Goal: Information Seeking & Learning: Learn about a topic

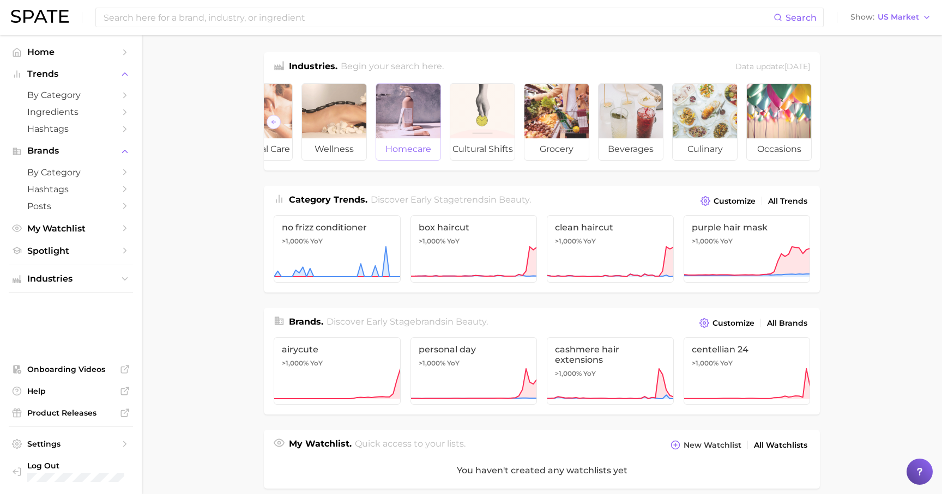
scroll to position [0, 122]
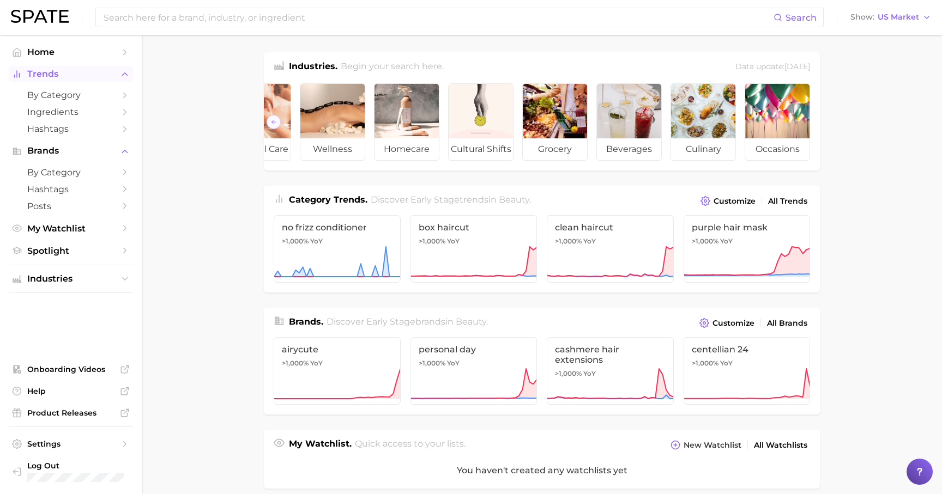
click at [59, 79] on span "Trends" at bounding box center [70, 74] width 87 height 10
click at [58, 81] on button "Trends" at bounding box center [71, 74] width 124 height 16
click at [55, 95] on span "by Category" at bounding box center [70, 95] width 87 height 10
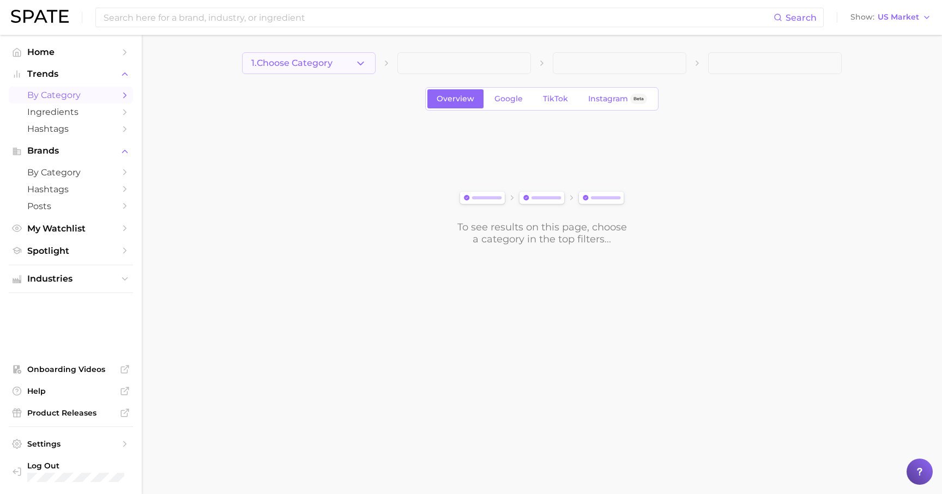
click at [327, 60] on span "1. Choose Category" at bounding box center [291, 63] width 81 height 10
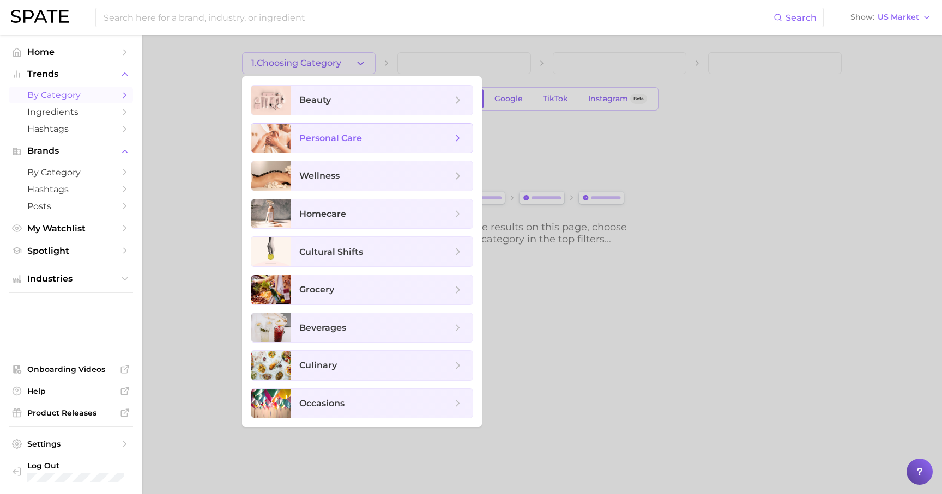
click at [319, 138] on span "personal care" at bounding box center [330, 138] width 63 height 10
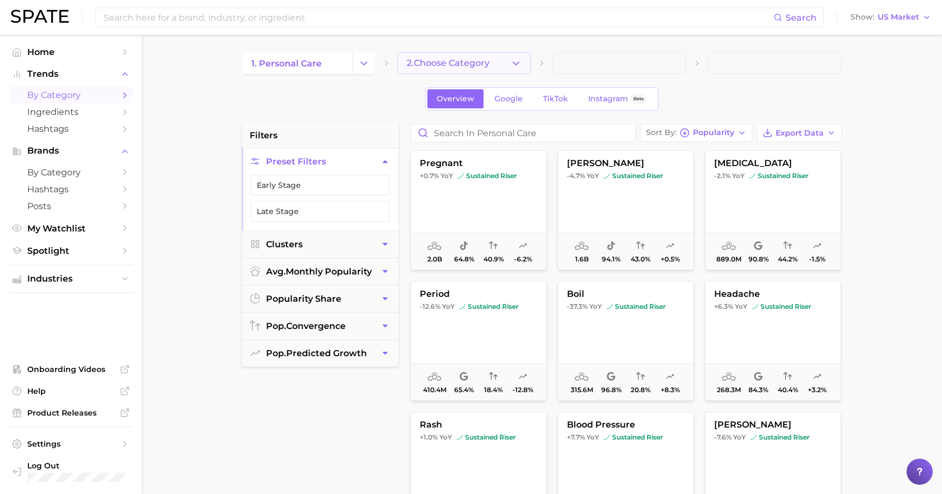
click at [429, 68] on span "2. Choose Category" at bounding box center [448, 63] width 83 height 10
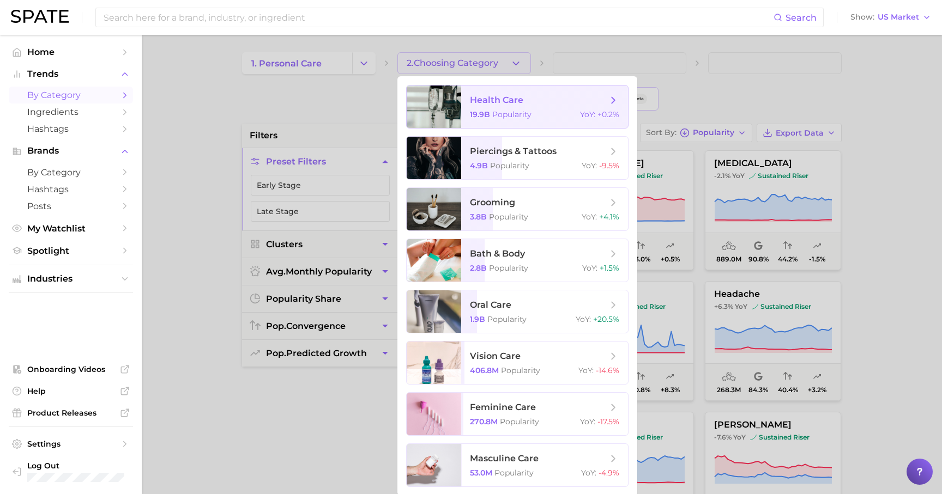
click at [448, 110] on div at bounding box center [434, 107] width 54 height 43
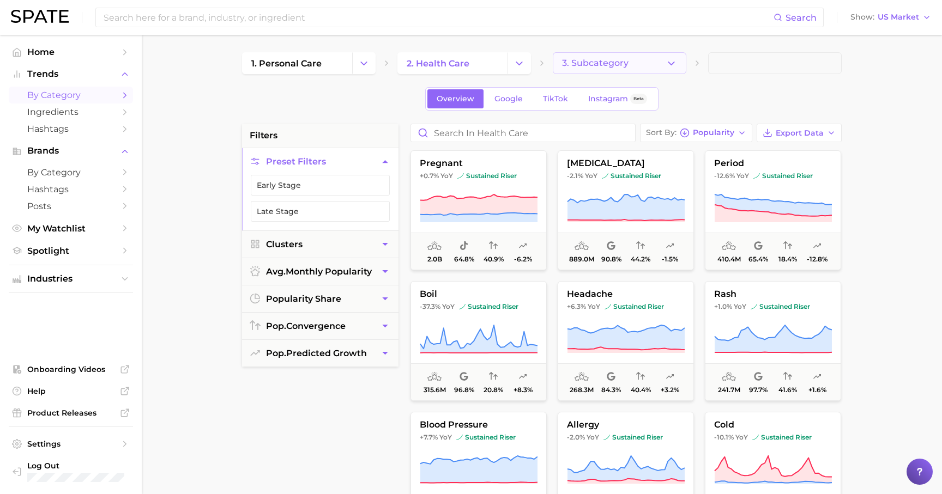
click at [574, 70] on button "3. Subcategory" at bounding box center [620, 63] width 134 height 22
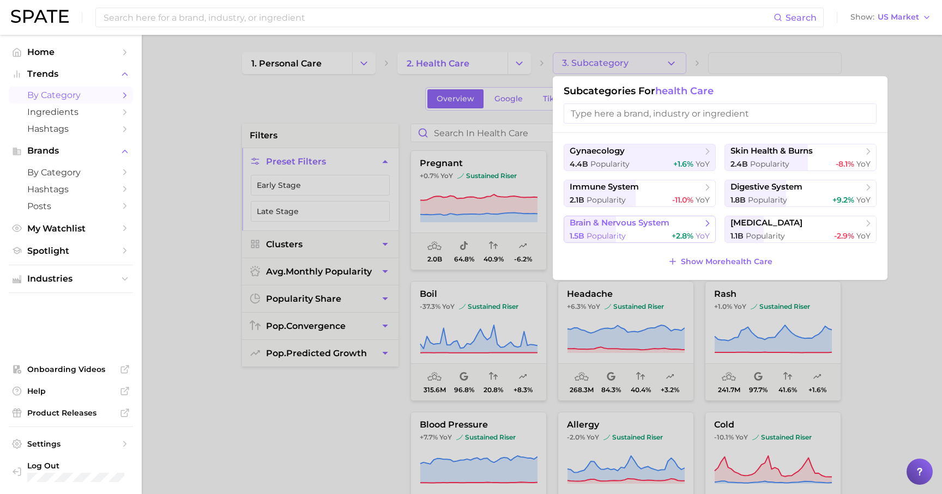
click at [607, 234] on span "Popularity" at bounding box center [605, 236] width 39 height 10
